Goal: Book appointment/travel/reservation

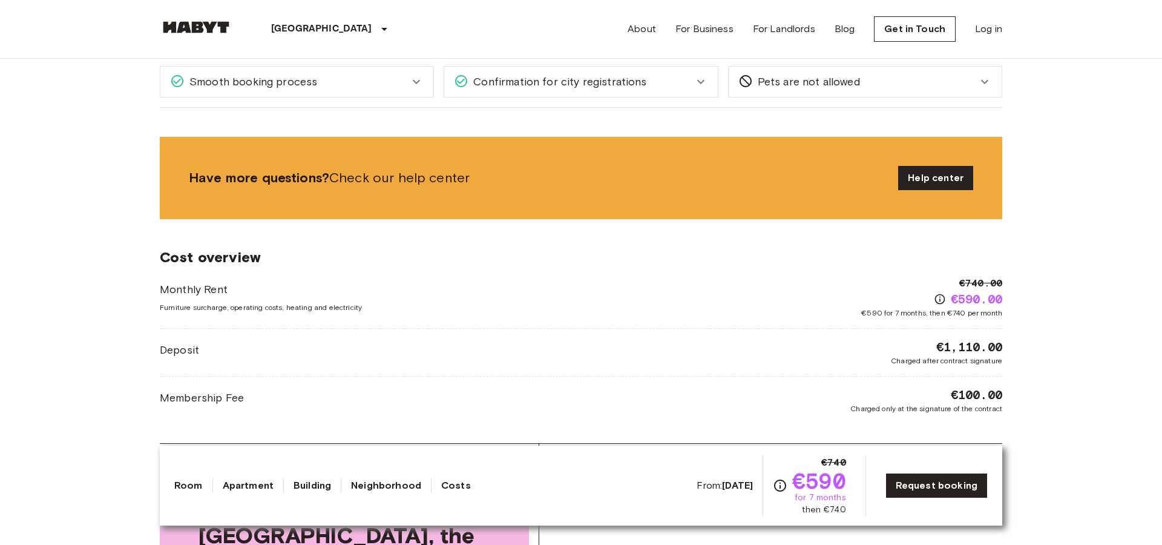
scroll to position [835, 0]
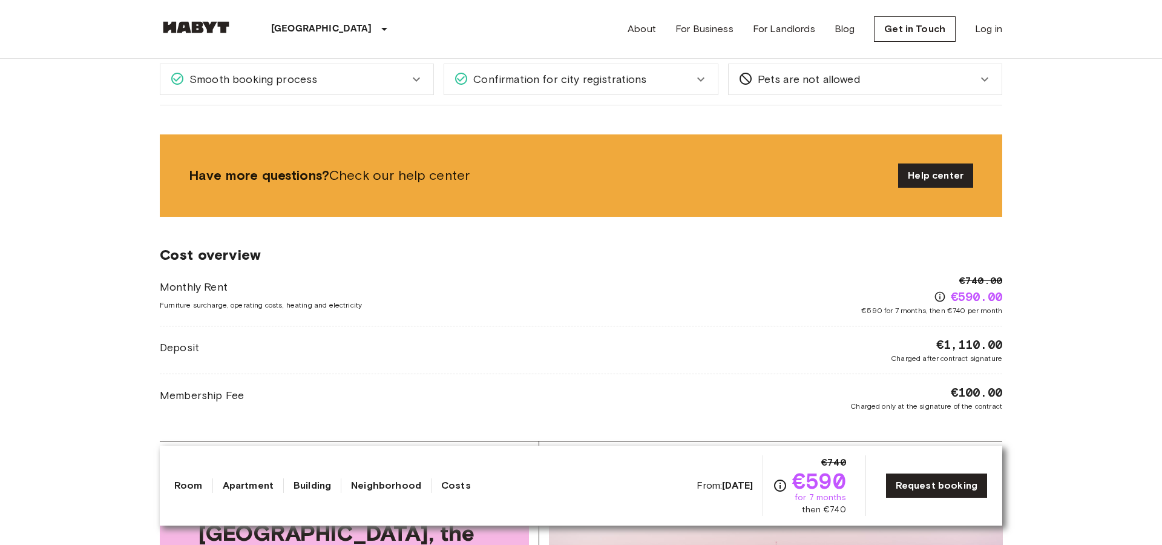
click at [970, 398] on span "€100.00" at bounding box center [976, 392] width 51 height 17
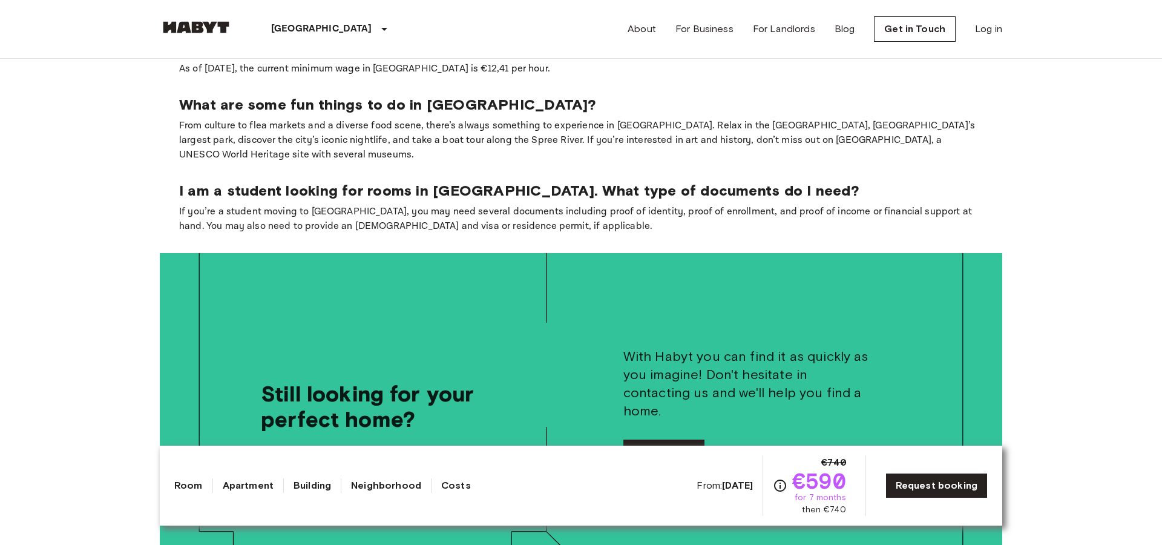
scroll to position [1796, 0]
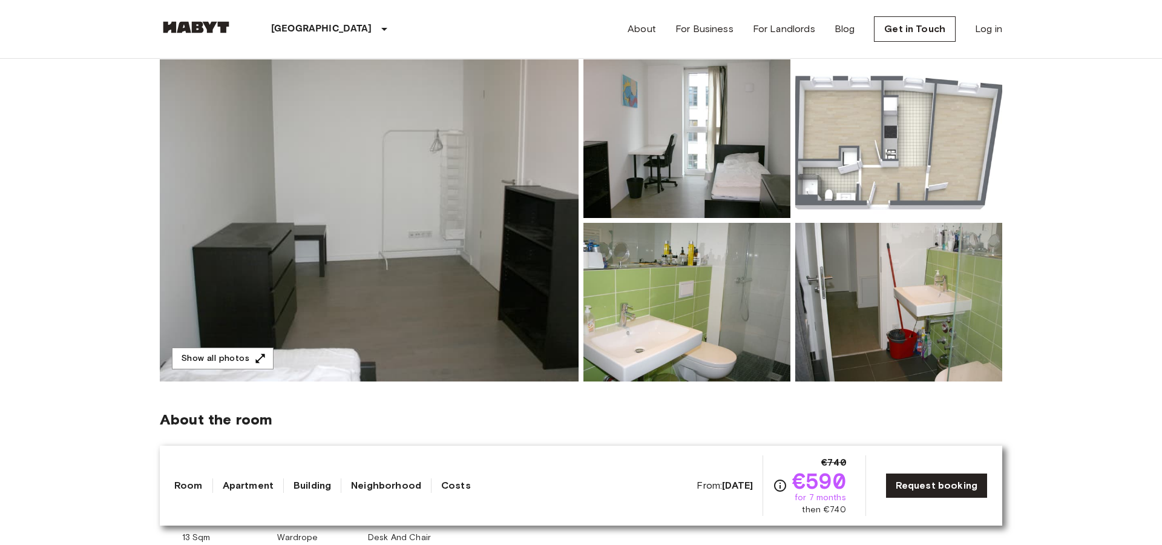
scroll to position [109, 0]
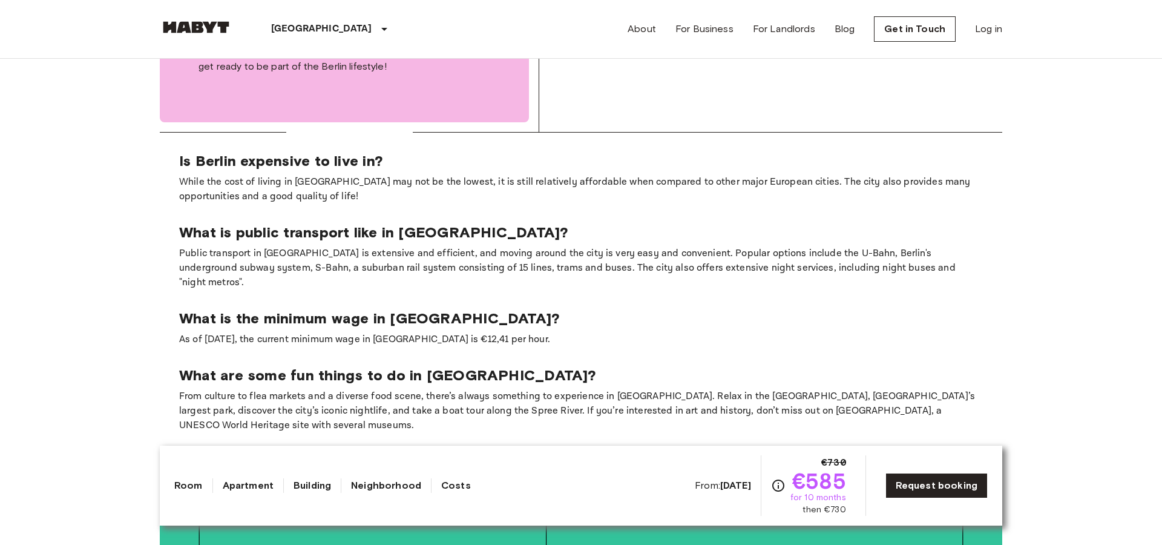
scroll to position [1518, 0]
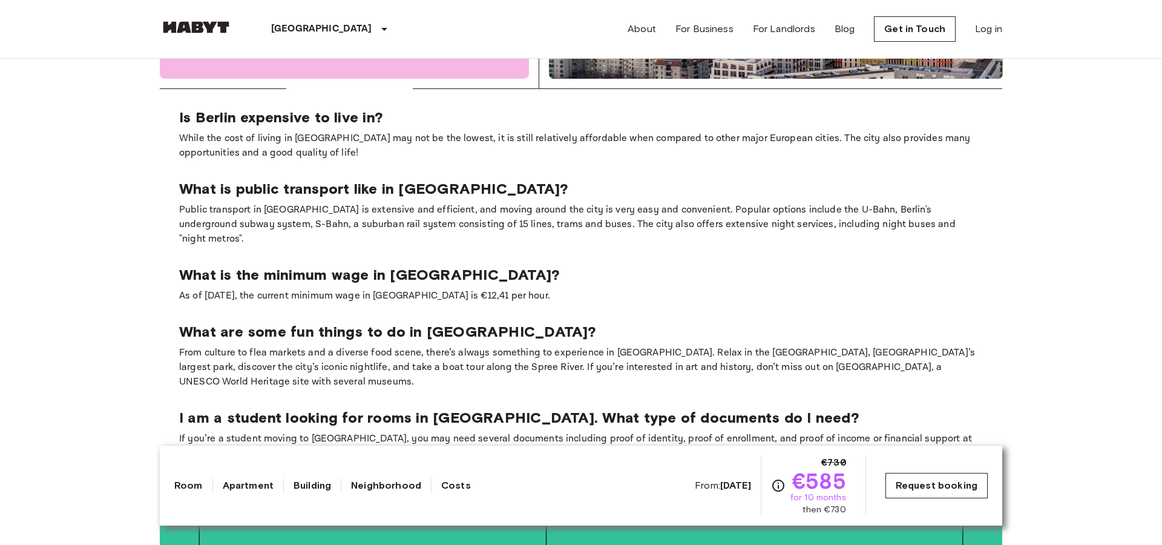
click at [920, 473] on link "Request booking" at bounding box center [937, 485] width 102 height 25
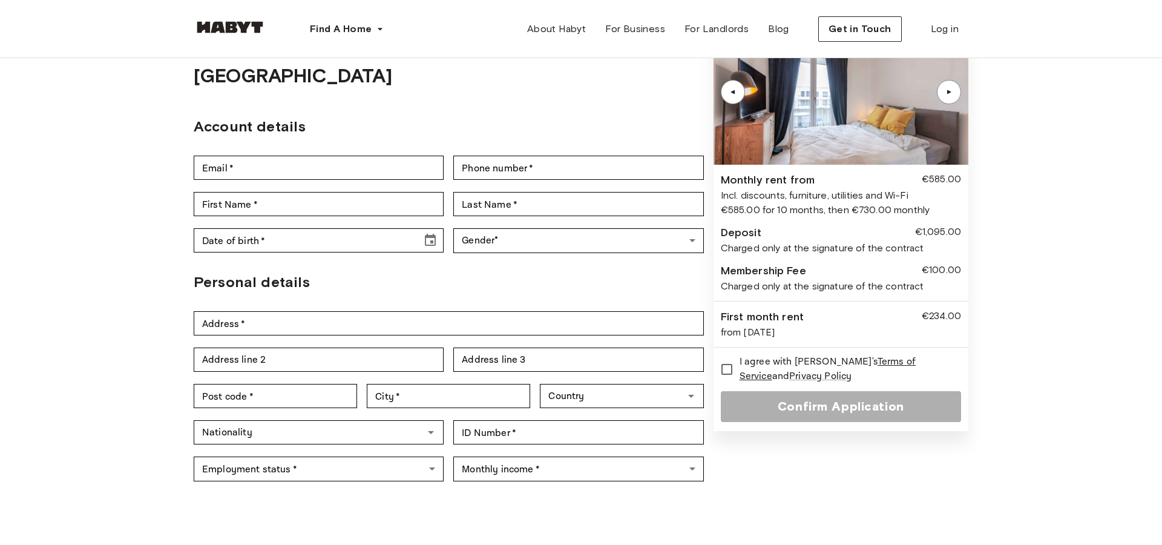
scroll to position [82, 0]
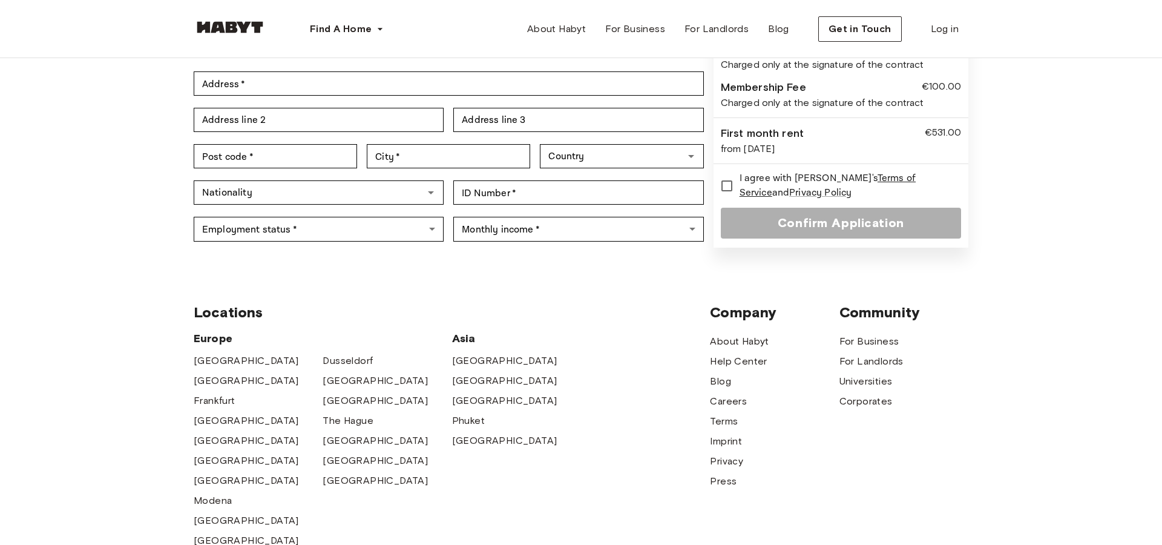
scroll to position [311, 0]
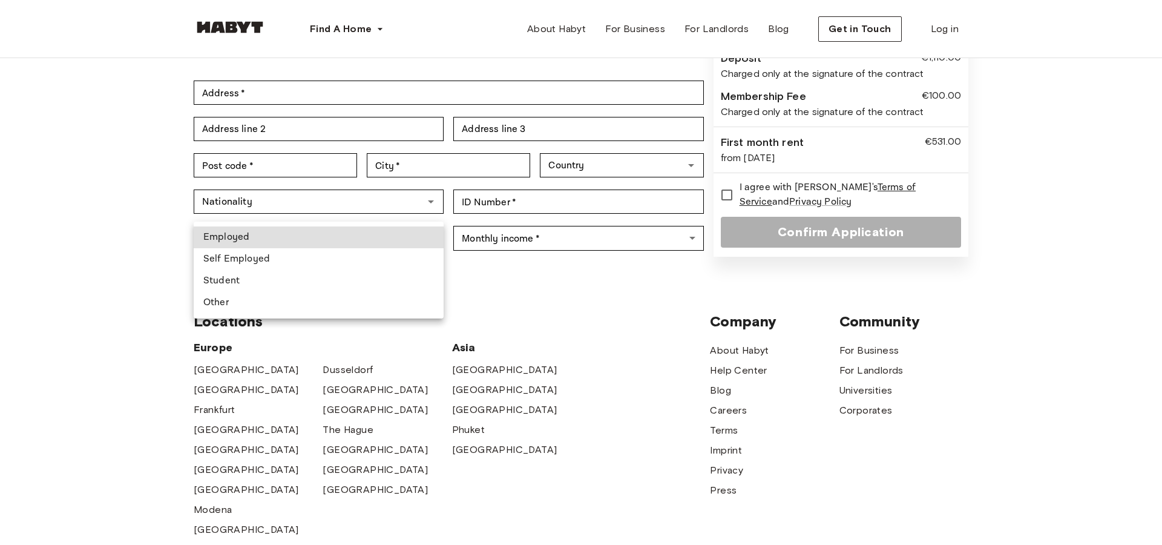
click at [390, 208] on body "Find A Home Europe Amsterdam Berlin Frankfurt Hamburg Lisbon Madrid Milan Moden…" at bounding box center [581, 259] width 1162 height 1140
click at [390, 208] on div at bounding box center [581, 272] width 1162 height 545
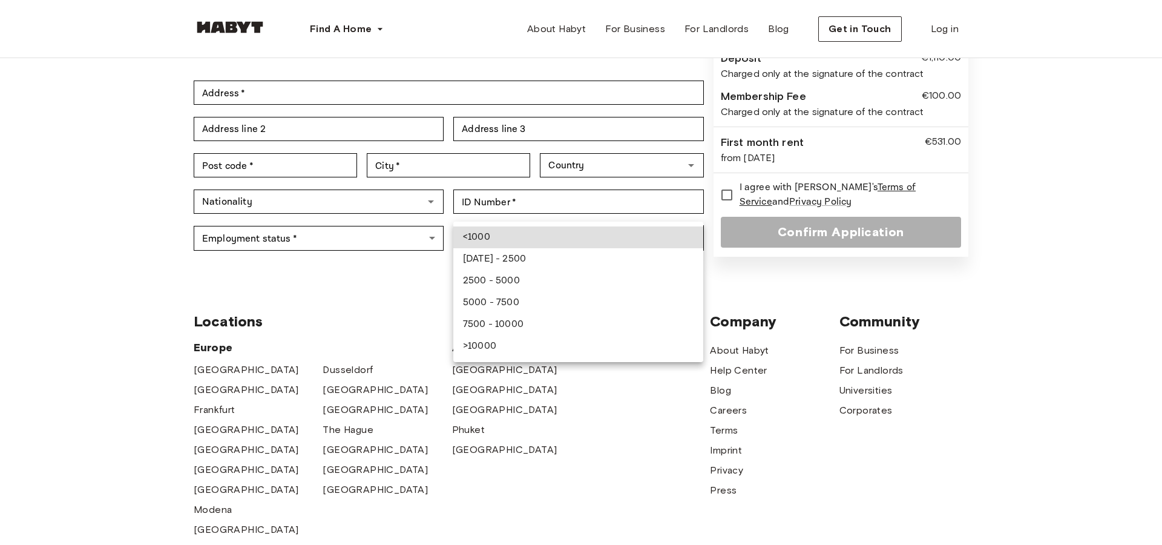
click at [516, 216] on body "Find A Home Europe Amsterdam Berlin Frankfurt Hamburg Lisbon Madrid Milan Moden…" at bounding box center [581, 259] width 1162 height 1140
click at [340, 302] on div at bounding box center [581, 272] width 1162 height 545
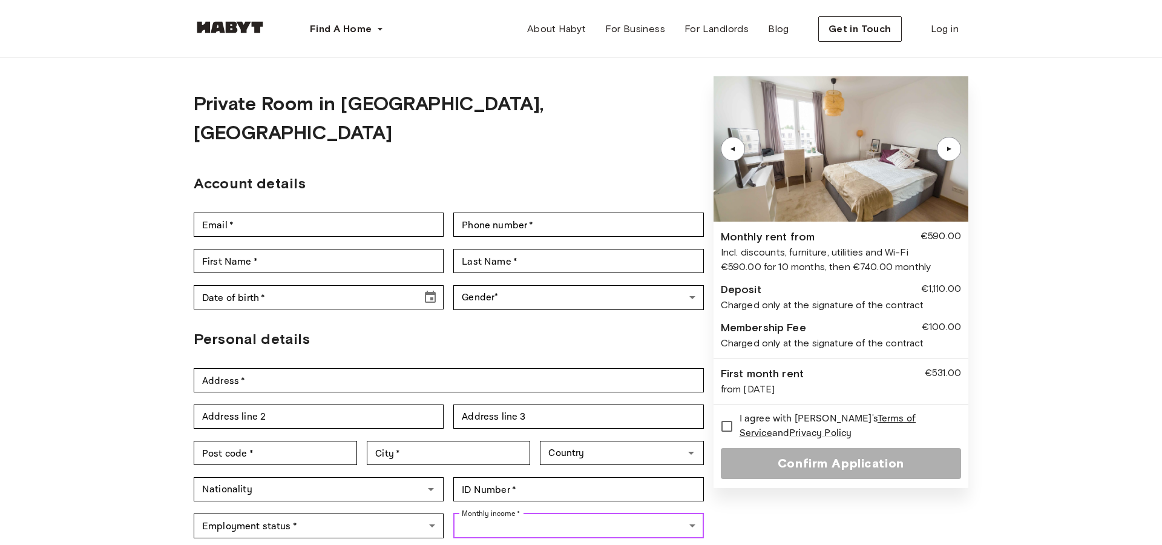
scroll to position [0, 0]
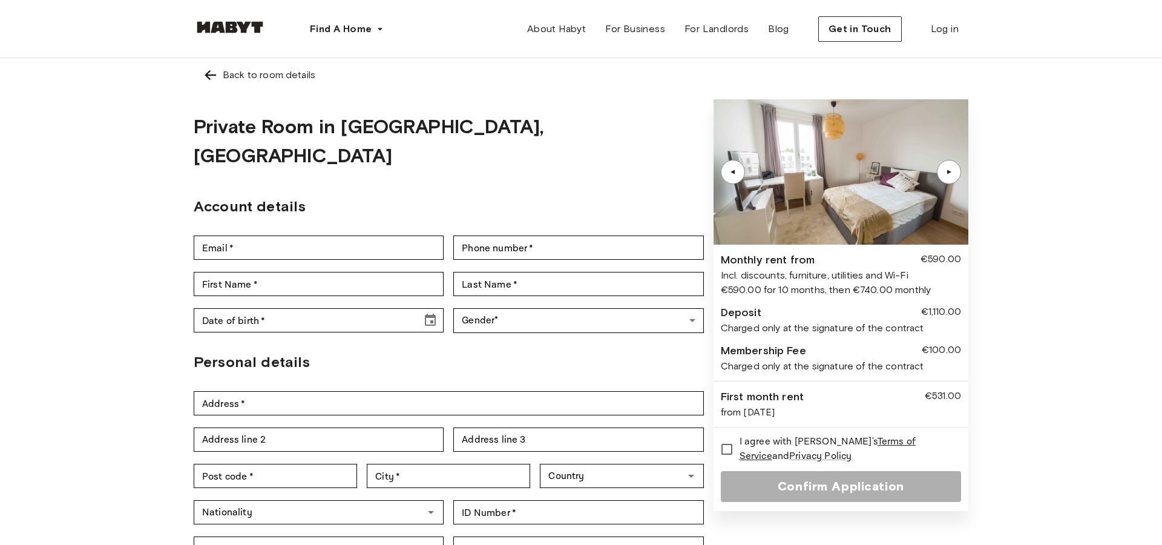
click at [950, 171] on div "▲" at bounding box center [949, 171] width 12 height 7
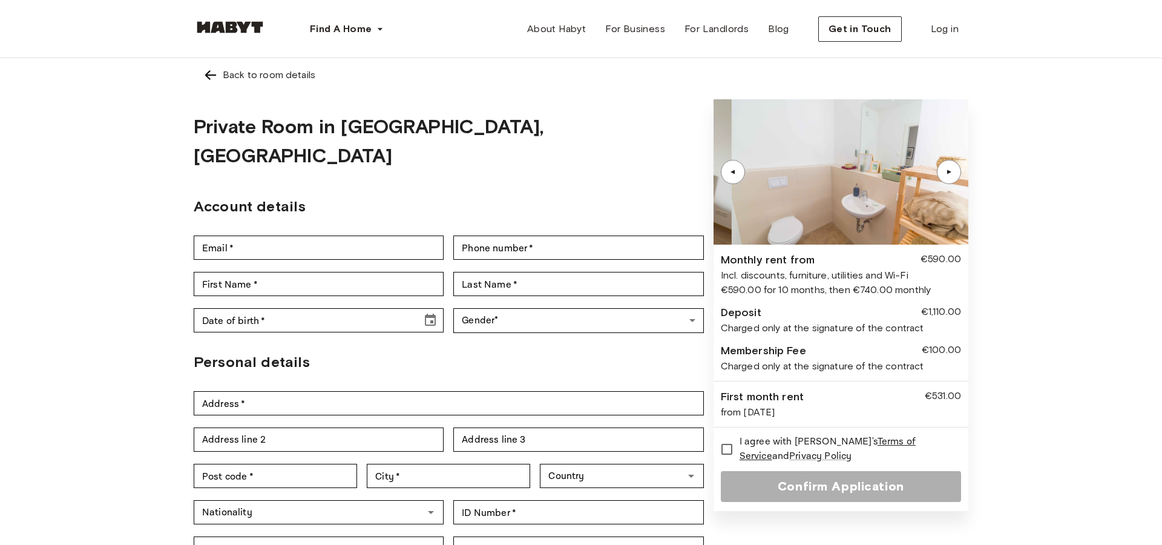
click at [950, 171] on div "▲" at bounding box center [949, 171] width 12 height 7
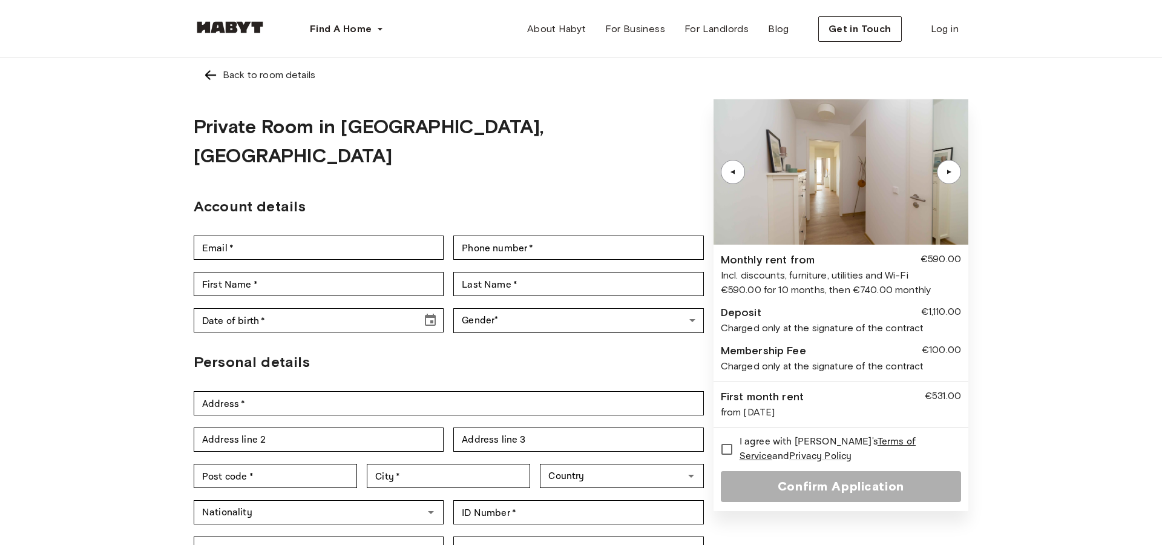
click at [840, 185] on img at bounding box center [841, 171] width 255 height 145
click at [725, 164] on div "▲" at bounding box center [733, 172] width 24 height 24
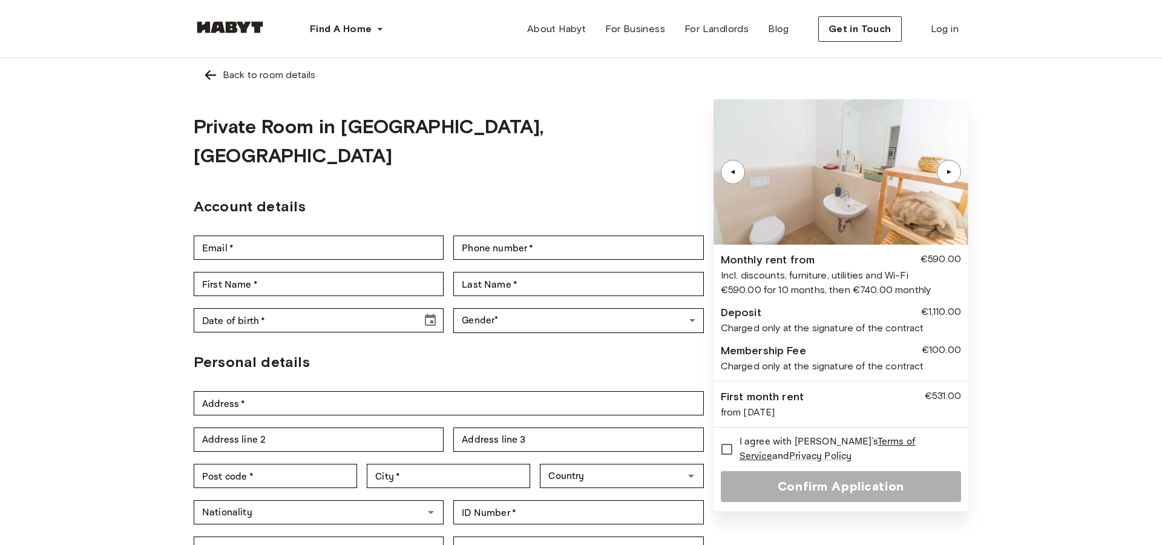
click at [790, 153] on img at bounding box center [841, 171] width 255 height 145
click at [211, 22] on img at bounding box center [230, 27] width 73 height 12
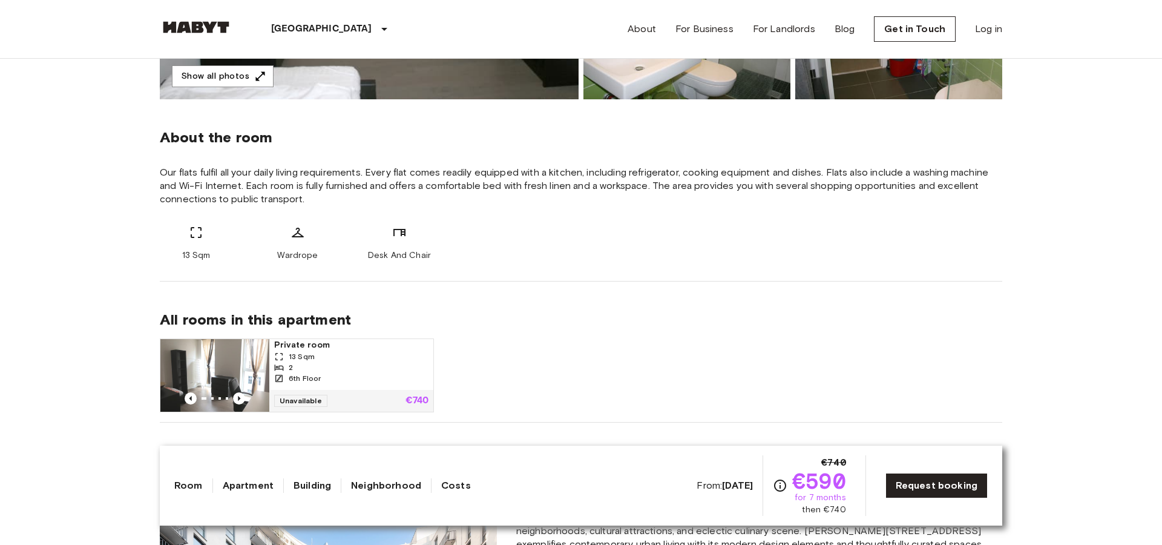
scroll to position [443, 0]
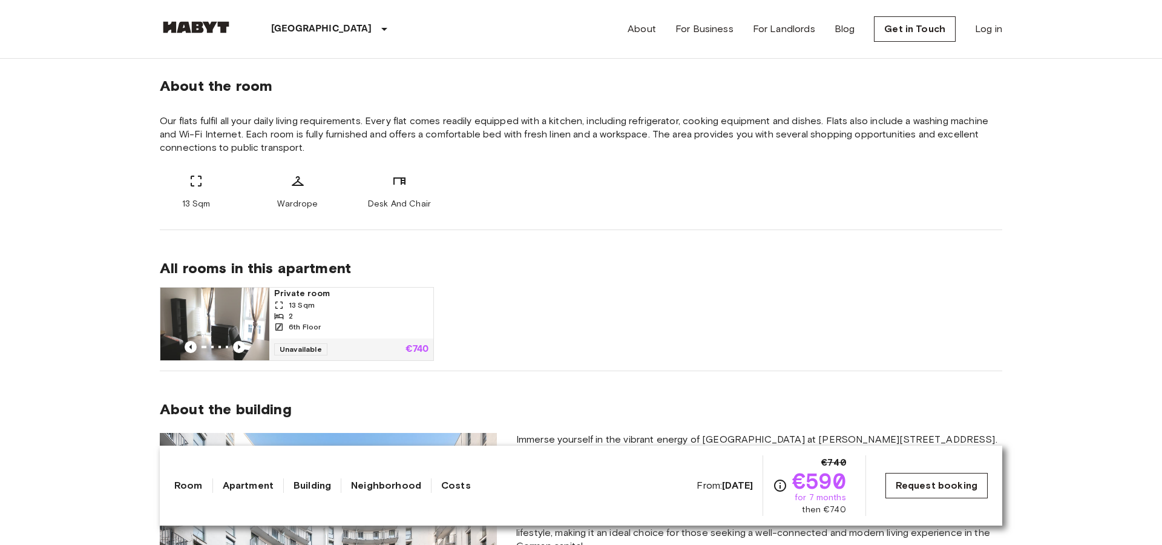
click at [903, 484] on link "Request booking" at bounding box center [937, 485] width 102 height 25
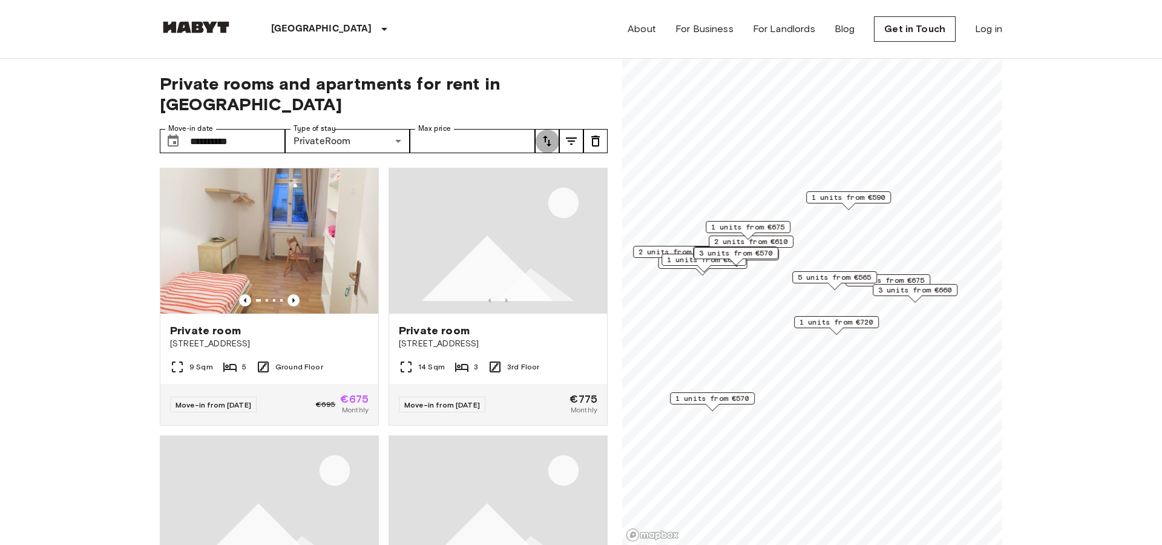
click at [551, 129] on button "tune" at bounding box center [547, 141] width 24 height 24
click at [473, 48] on div at bounding box center [581, 272] width 1162 height 545
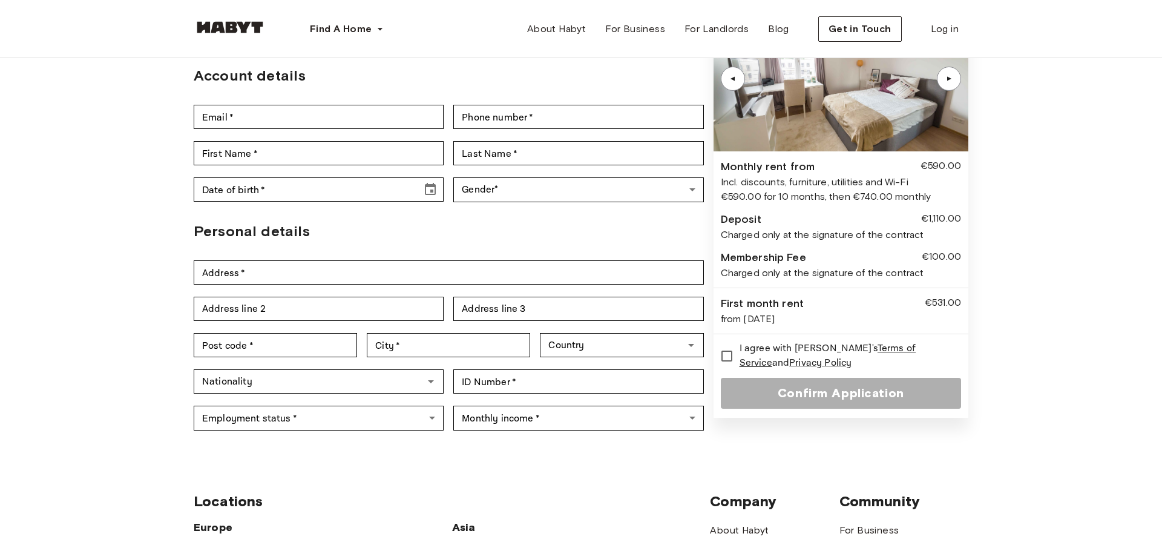
scroll to position [129, 0]
